Goal: Book appointment/travel/reservation

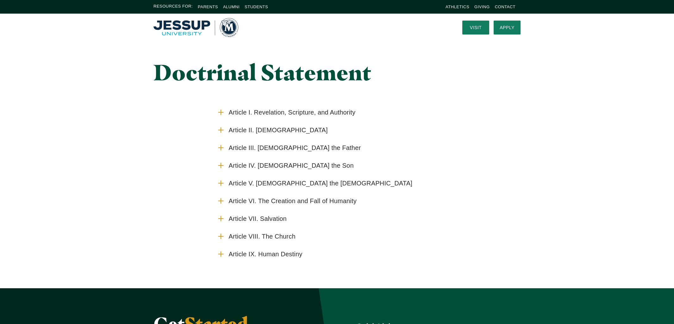
click at [274, 166] on span "Article IV. [DEMOGRAPHIC_DATA] the Son" at bounding box center [291, 166] width 125 height 8
click at [0, 0] on input "Article IV. [DEMOGRAPHIC_DATA] the Son" at bounding box center [0, 0] width 0 height 0
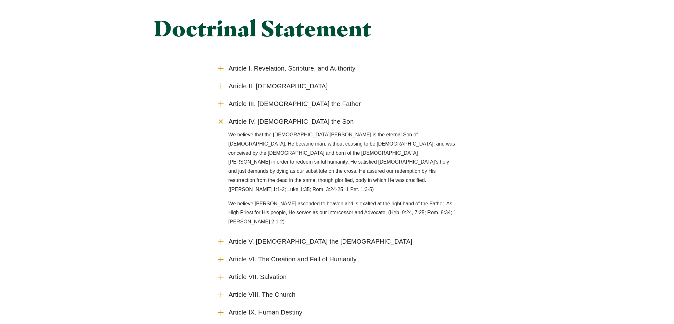
scroll to position [57, 0]
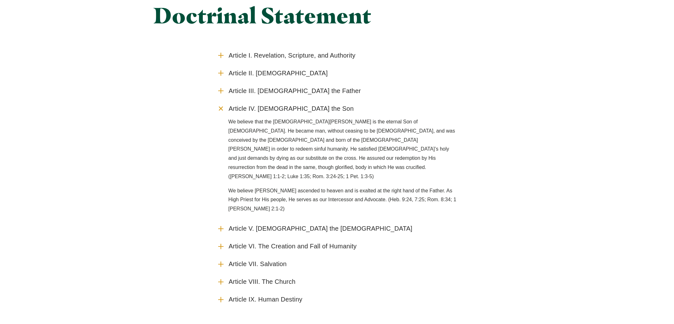
click at [220, 108] on icon "Accordion" at bounding box center [221, 109] width 12 height 12
click at [0, 0] on input "Article IV. [DEMOGRAPHIC_DATA] the Son" at bounding box center [0, 0] width 0 height 0
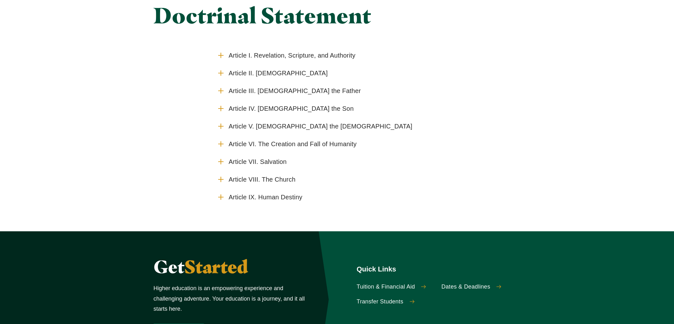
click at [269, 141] on span "Article VI. The Creation and Fall of Humanity" at bounding box center [293, 144] width 128 height 8
click at [0, 0] on input "Article VI. The Creation and Fall of Humanity" at bounding box center [0, 0] width 0 height 0
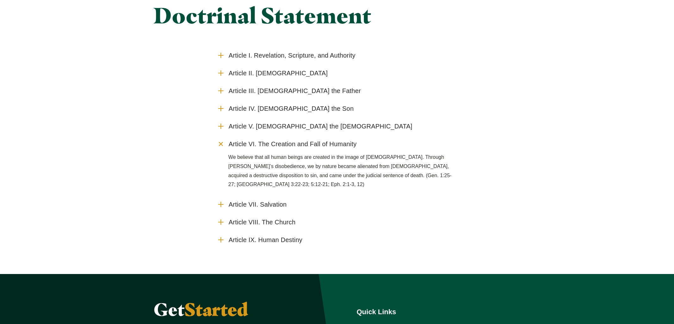
click at [221, 143] on use "Accordion" at bounding box center [220, 143] width 7 height 7
click at [0, 0] on input "Article VI. The Creation and Fall of Humanity" at bounding box center [0, 0] width 0 height 0
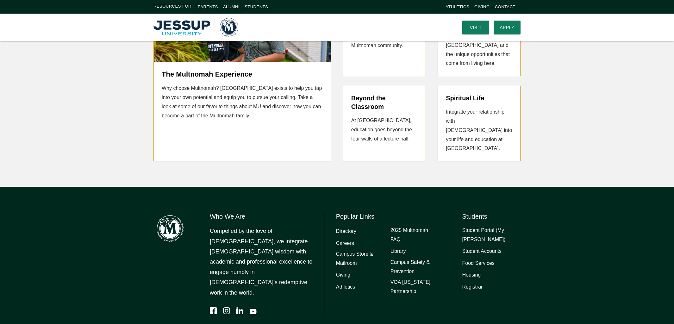
scroll to position [0, 0]
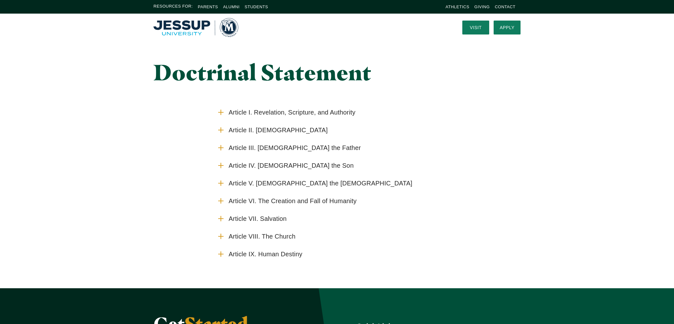
click at [249, 129] on span "Article II. [DEMOGRAPHIC_DATA]" at bounding box center [278, 130] width 99 height 8
click at [0, 0] on input "Article II. [DEMOGRAPHIC_DATA]" at bounding box center [0, 0] width 0 height 0
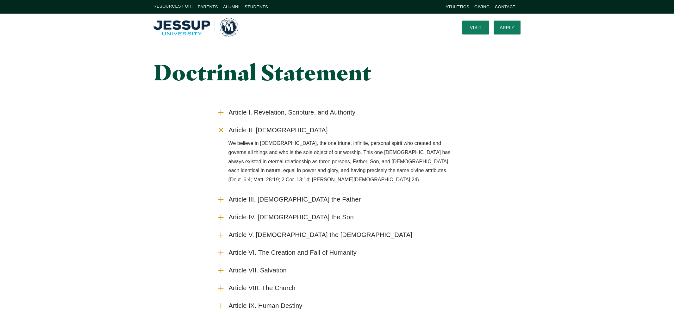
click at [221, 130] on use "Accordion" at bounding box center [220, 130] width 7 height 7
click at [0, 0] on input "Article II. [DEMOGRAPHIC_DATA]" at bounding box center [0, 0] width 0 height 0
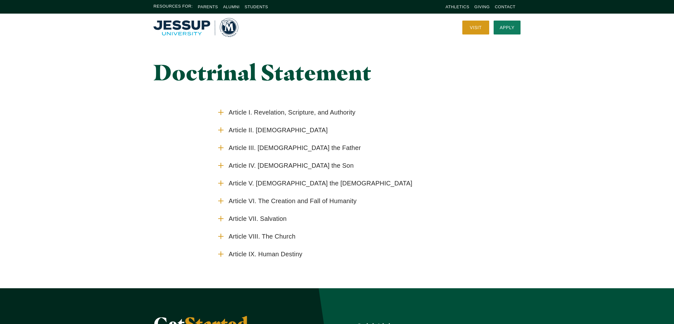
click at [475, 27] on link "Visit" at bounding box center [475, 28] width 27 height 14
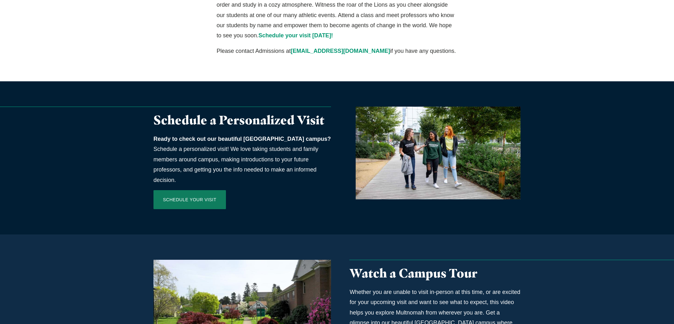
scroll to position [246, 0]
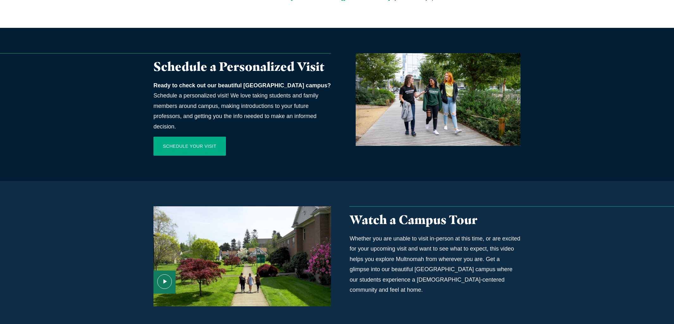
click at [189, 137] on link "Schedule Your Visit" at bounding box center [189, 146] width 72 height 19
